Goal: Information Seeking & Learning: Learn about a topic

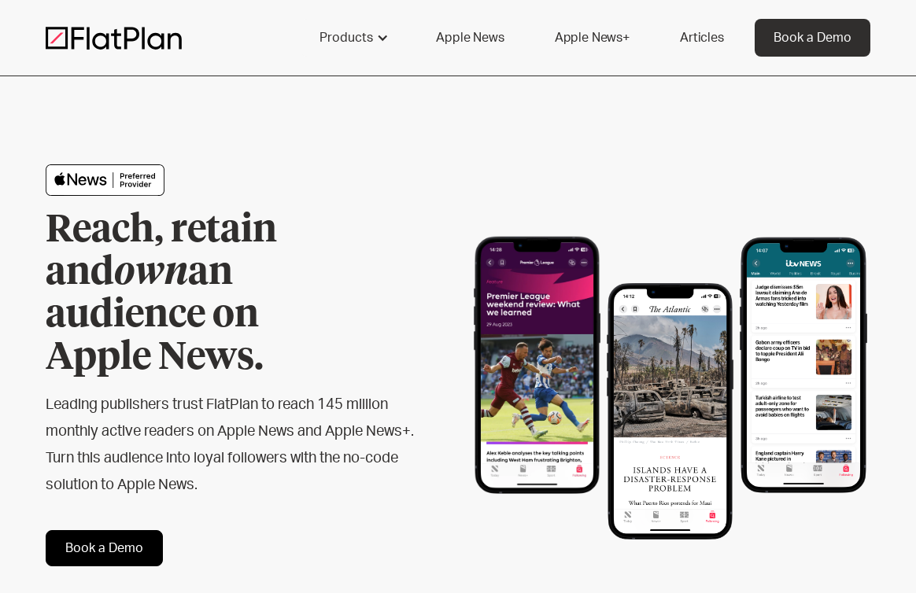
scroll to position [2, 0]
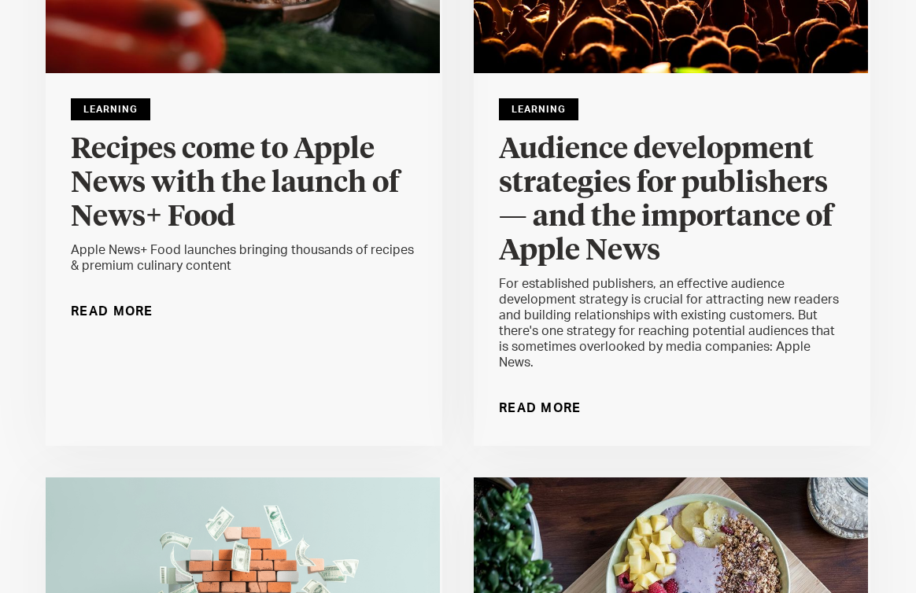
scroll to position [400, 0]
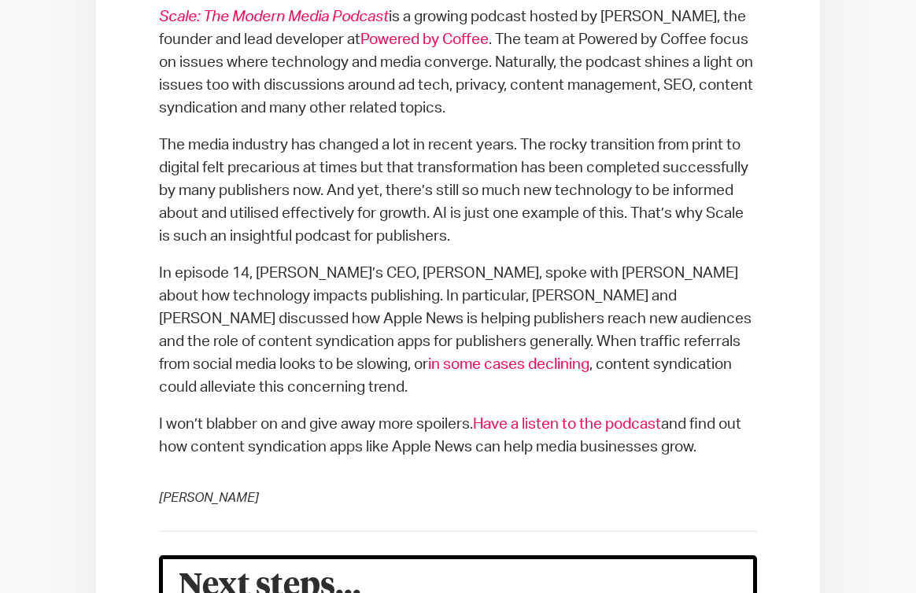
scroll to position [804, 0]
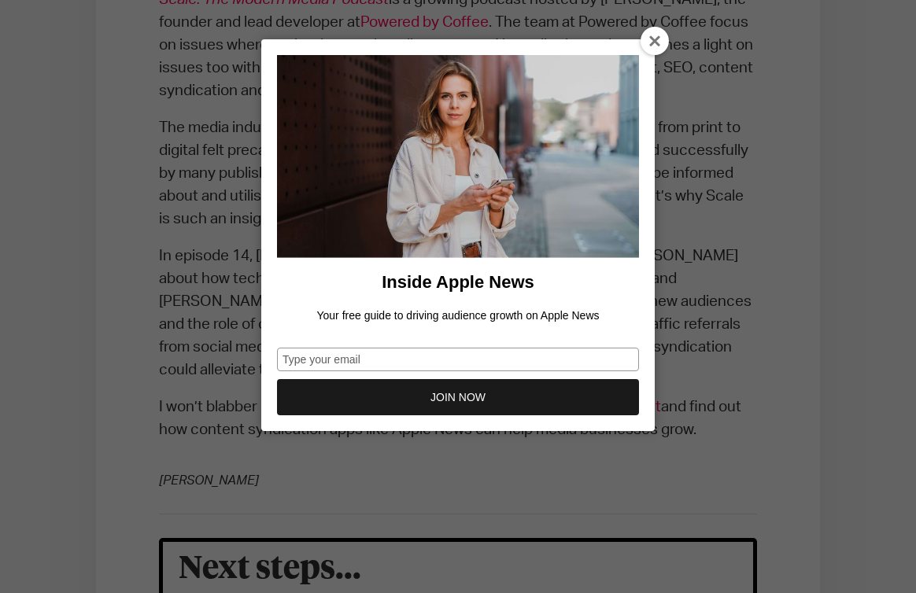
click at [650, 45] on icon at bounding box center [655, 41] width 13 height 13
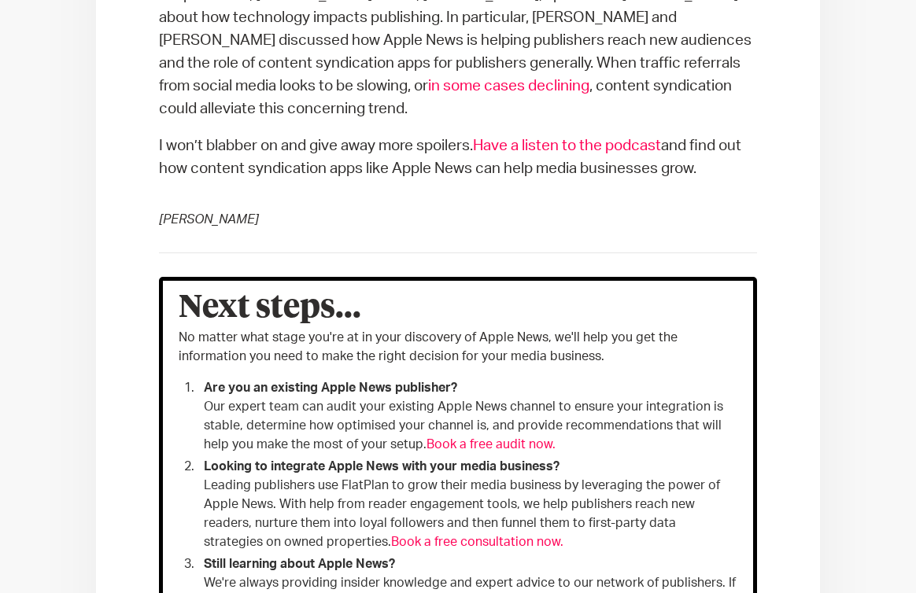
scroll to position [1067, 0]
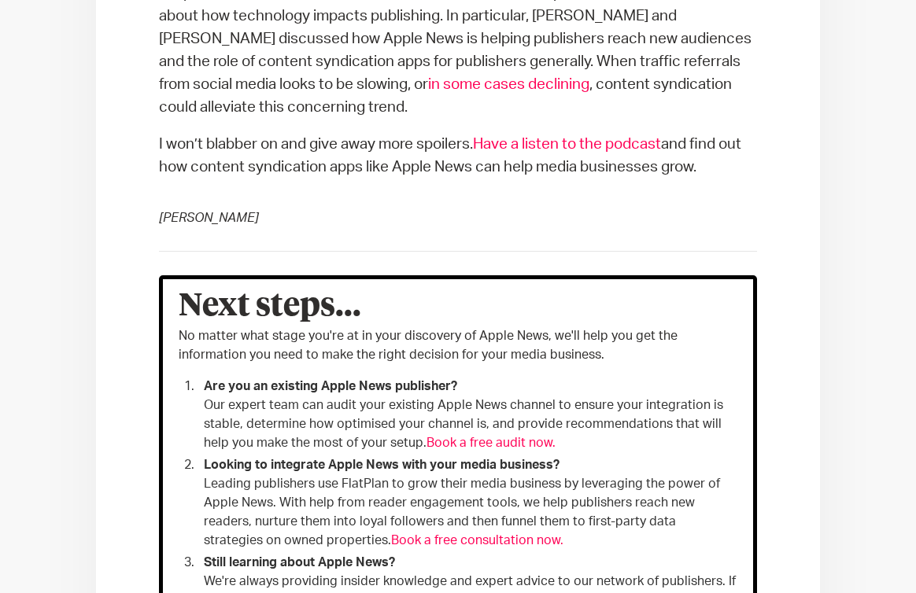
click at [598, 137] on link "Have a listen to the podcast" at bounding box center [567, 144] width 188 height 15
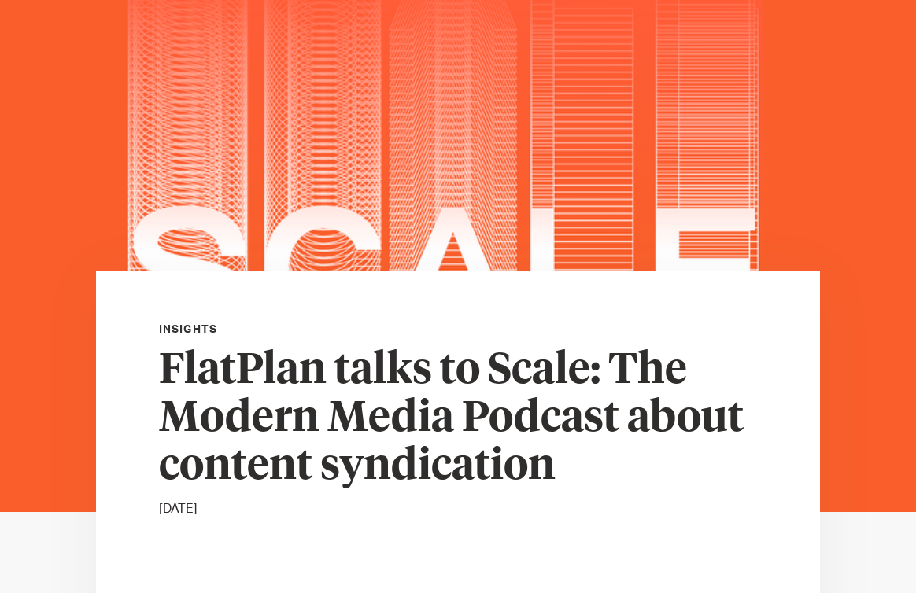
scroll to position [0, 0]
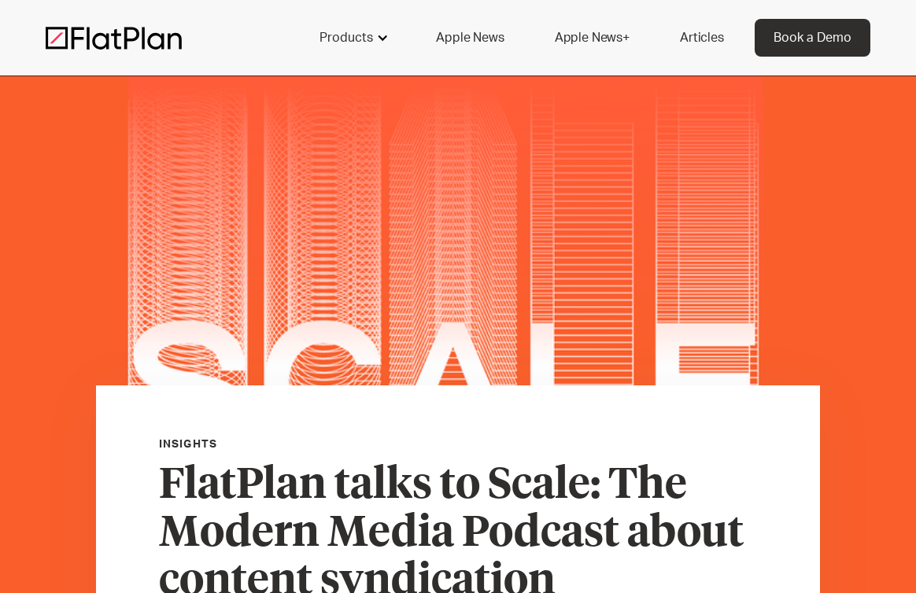
click at [349, 38] on div "Products" at bounding box center [346, 37] width 54 height 19
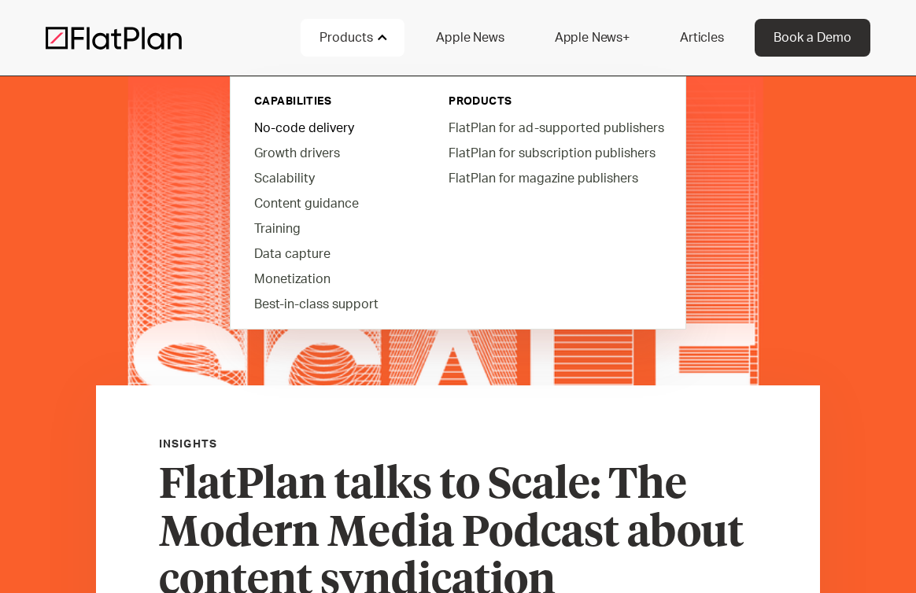
click at [316, 128] on link "No-code delivery" at bounding box center [331, 127] width 179 height 25
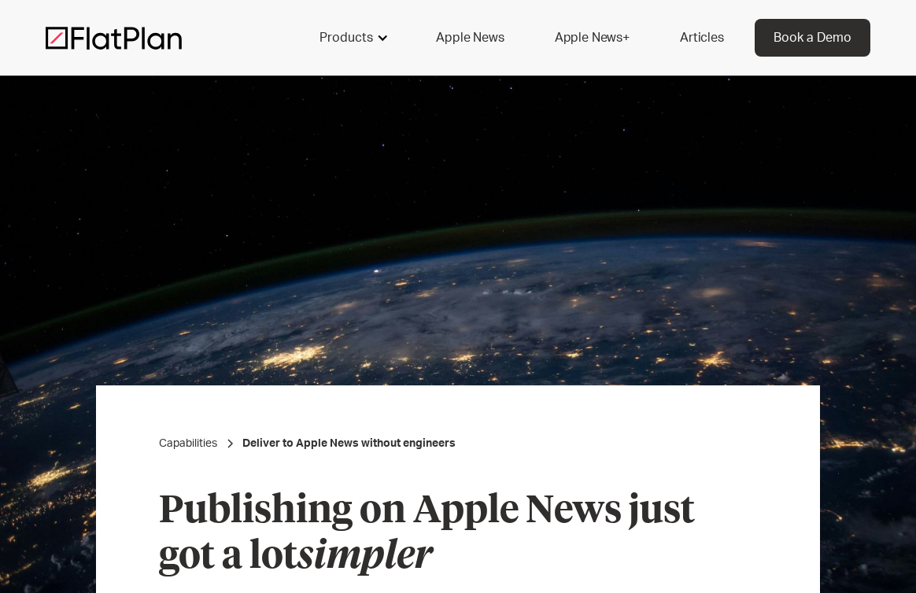
click at [333, 41] on div "Products" at bounding box center [346, 37] width 54 height 19
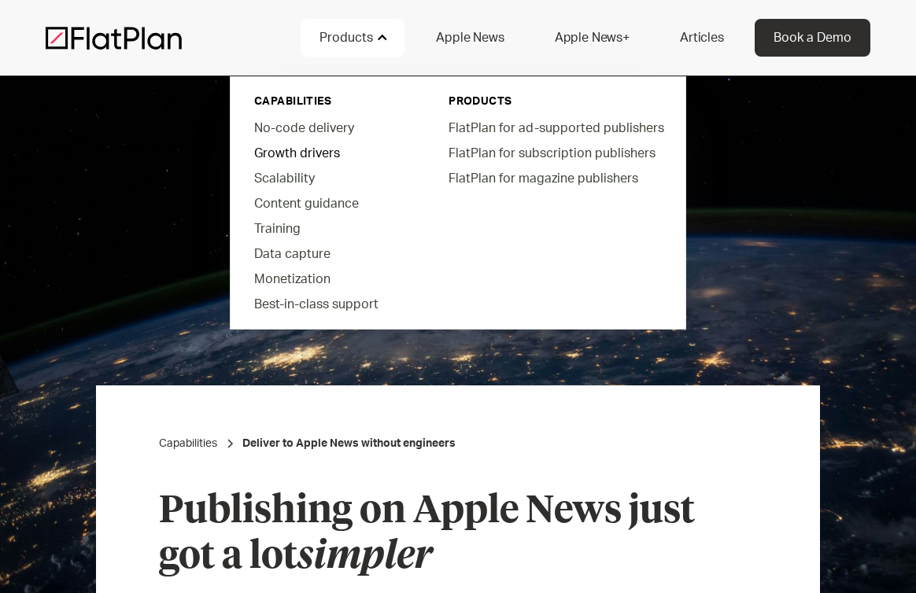
click at [304, 157] on link "Growth drivers" at bounding box center [331, 152] width 179 height 25
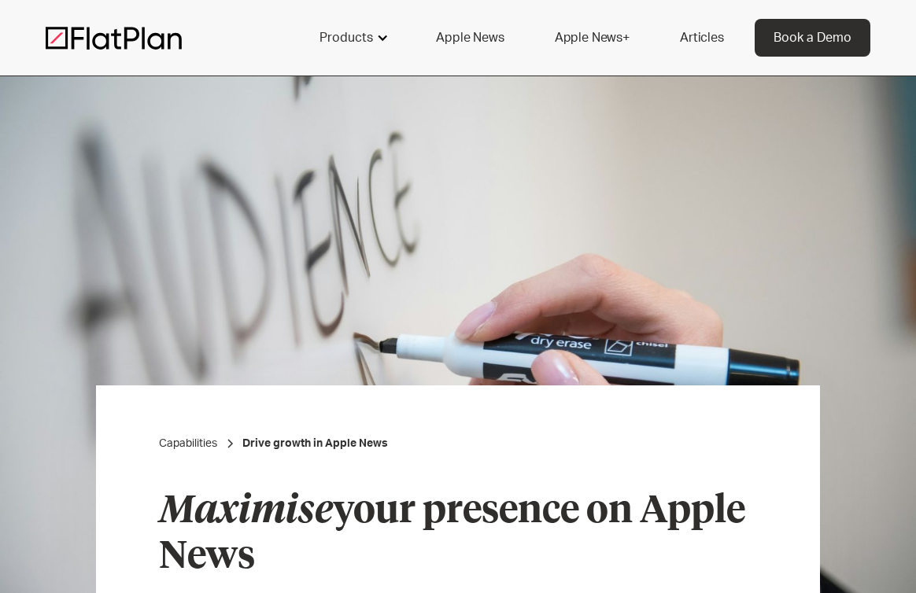
click at [345, 33] on div "Products" at bounding box center [346, 37] width 54 height 19
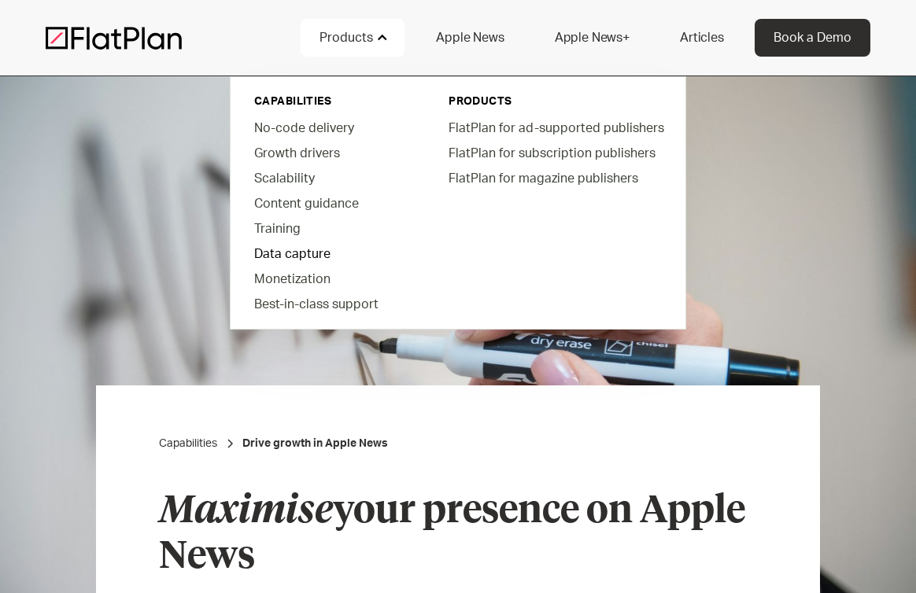
click at [284, 259] on link "Data capture" at bounding box center [331, 253] width 179 height 25
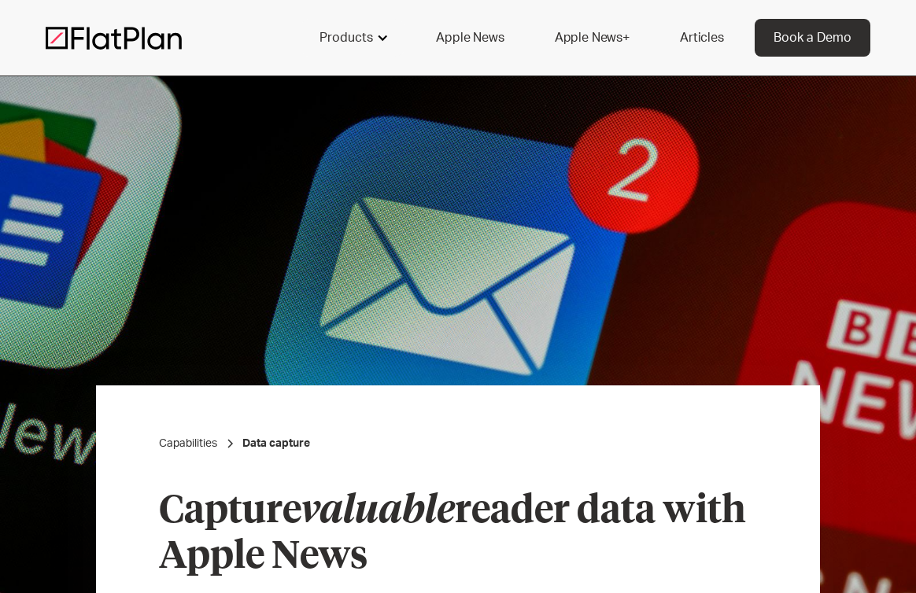
click at [389, 42] on div at bounding box center [382, 37] width 13 height 13
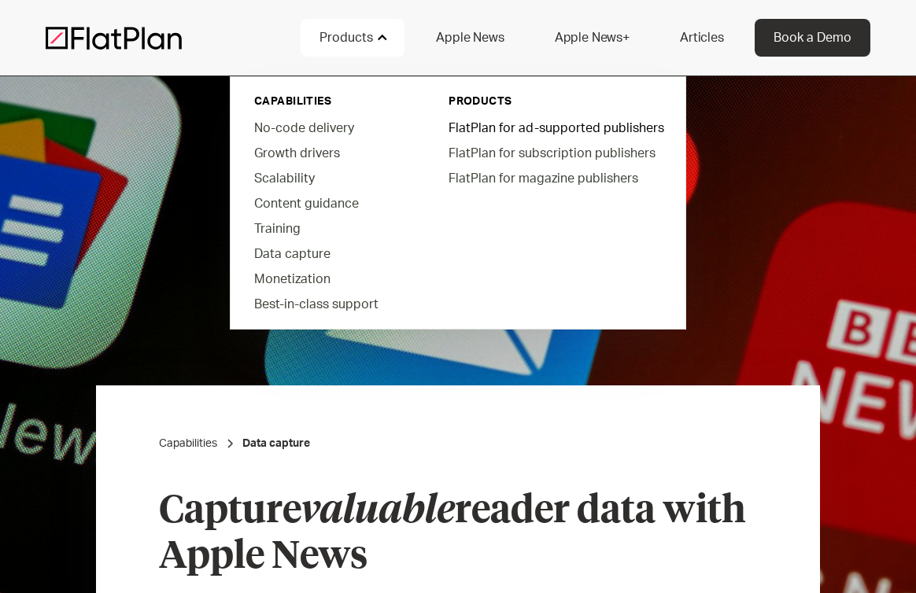
click at [519, 128] on link "FlatPlan for ad-supported publishers" at bounding box center [555, 127] width 238 height 25
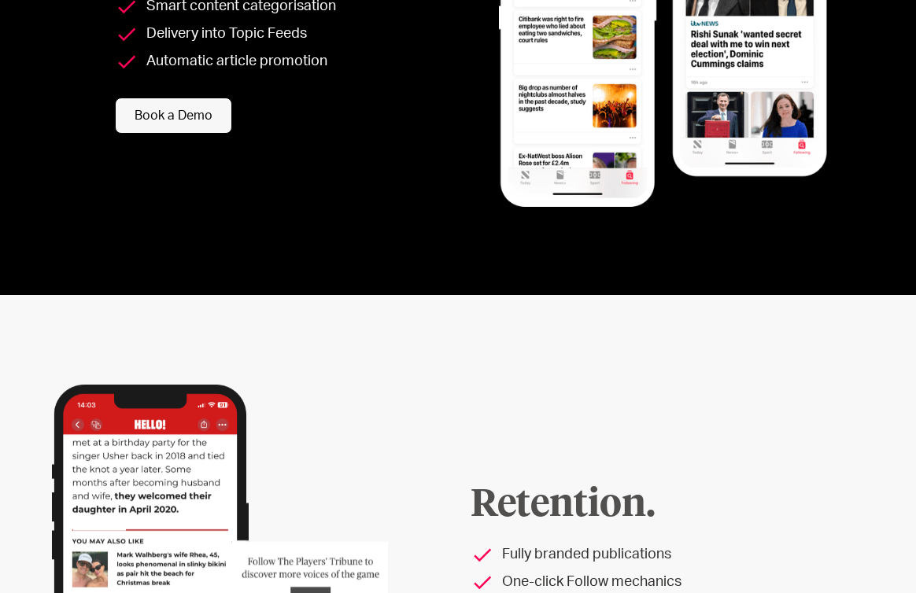
scroll to position [2161, 0]
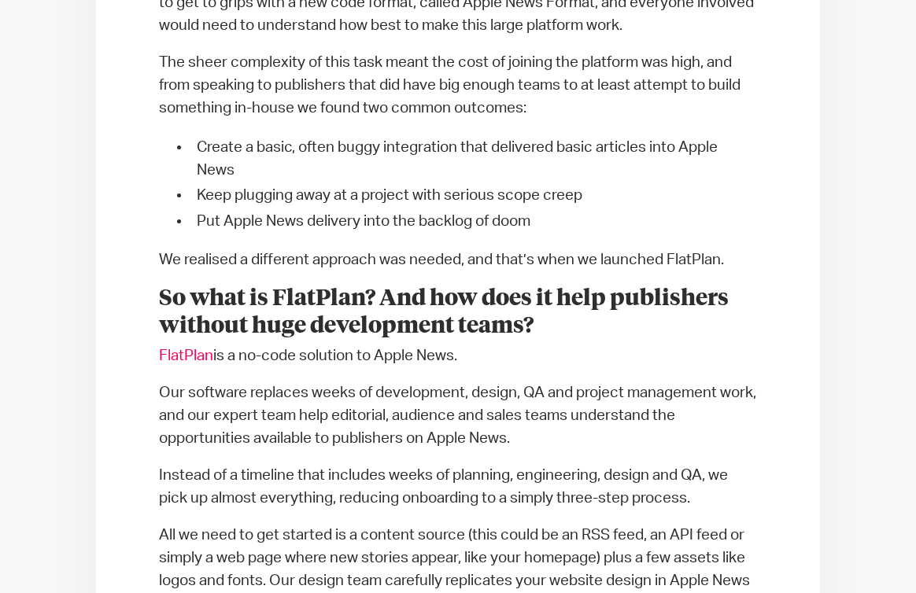
scroll to position [1231, 0]
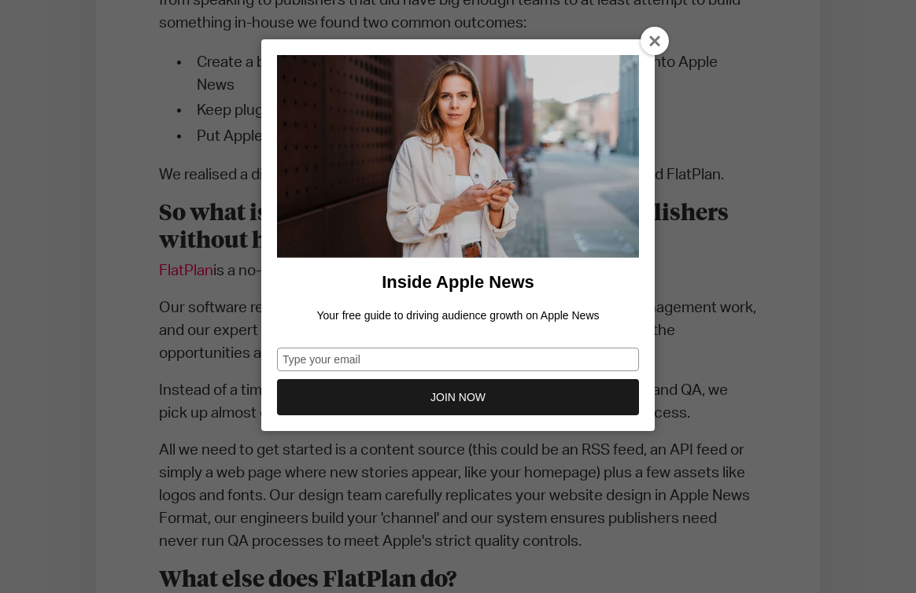
click at [647, 41] on div at bounding box center [654, 41] width 28 height 28
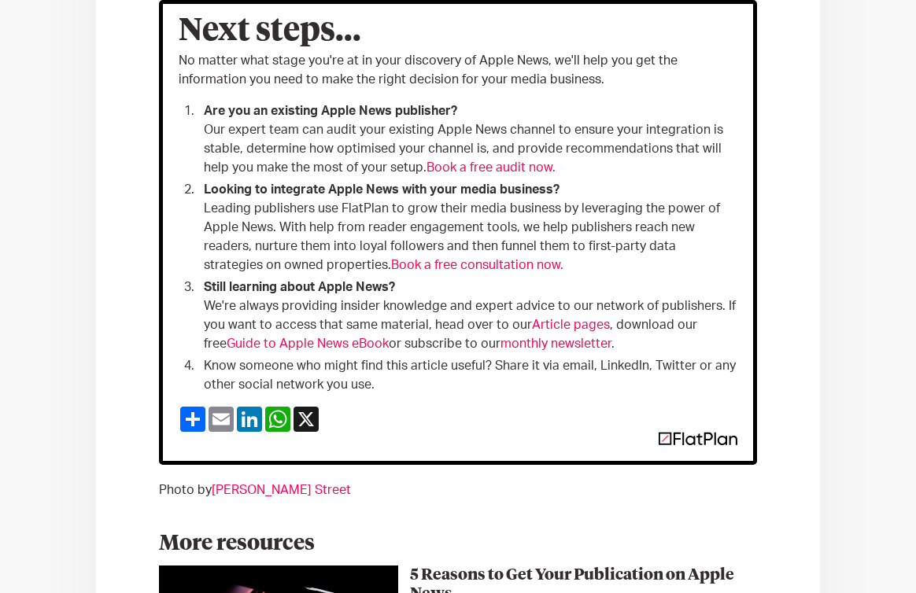
scroll to position [2346, 0]
